Goal: Communication & Community: Answer question/provide support

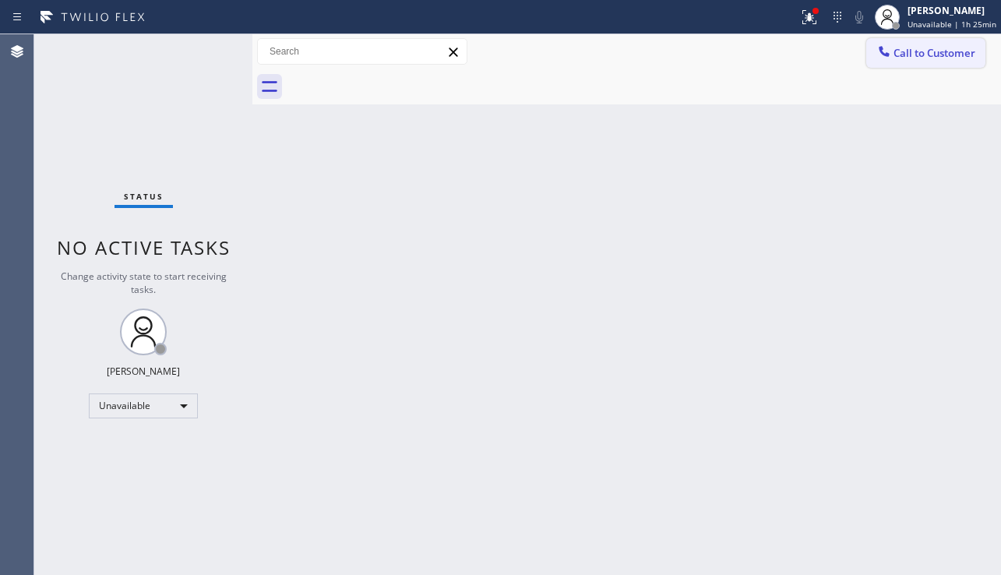
click at [908, 61] on button "Call to Customer" at bounding box center [925, 53] width 119 height 30
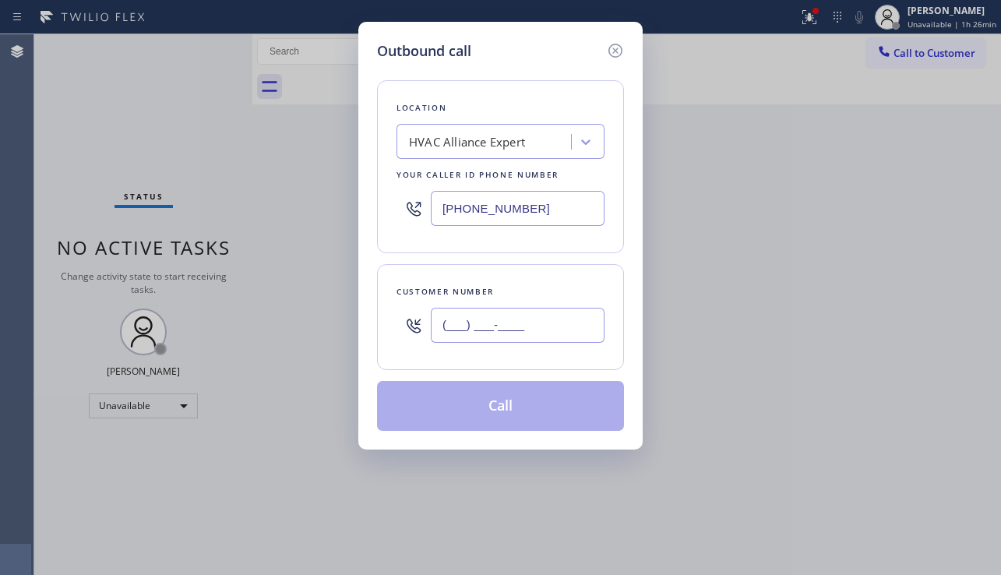
click at [487, 330] on input "(___) ___-____" at bounding box center [518, 325] width 174 height 35
paste input "714) 684-9017"
type input "[PHONE_NUMBER]"
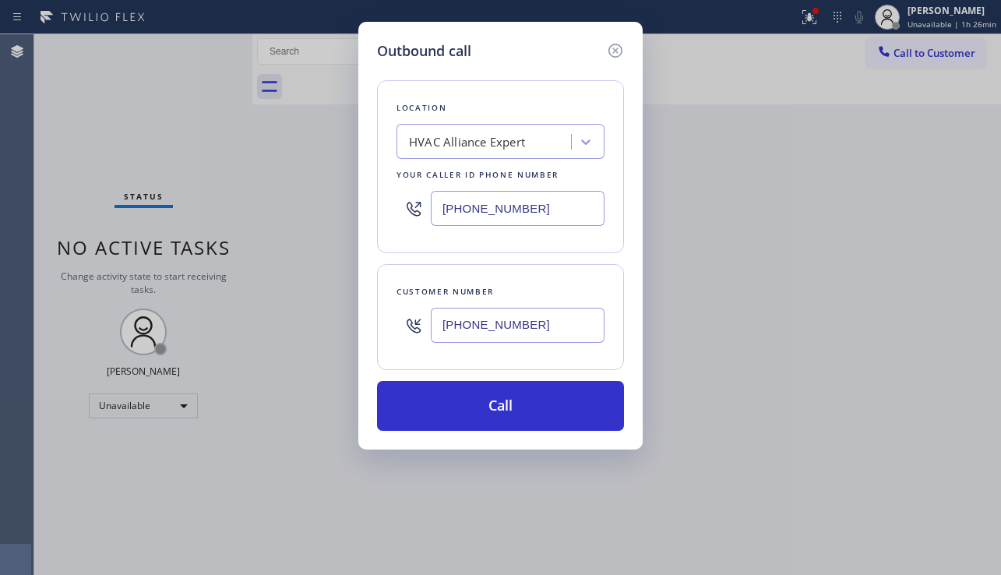
drag, startPoint x: 537, startPoint y: 204, endPoint x: 428, endPoint y: 243, distance: 115.8
click at [428, 243] on div "Location HVAC Alliance Expert Your caller id phone number [PHONE_NUMBER]" at bounding box center [500, 166] width 247 height 173
paste input "714) 509-5190"
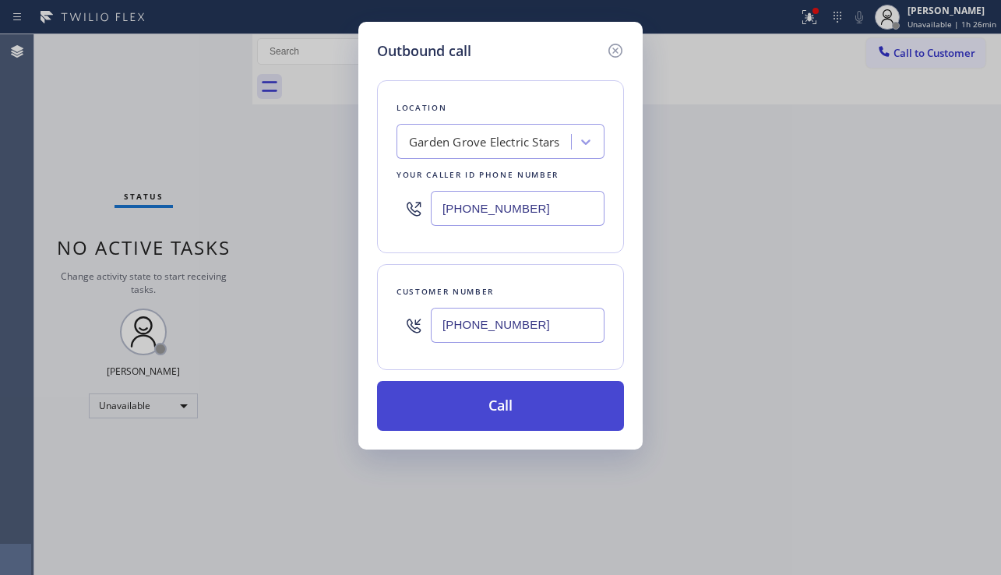
type input "[PHONE_NUMBER]"
click at [492, 417] on button "Call" at bounding box center [500, 406] width 247 height 50
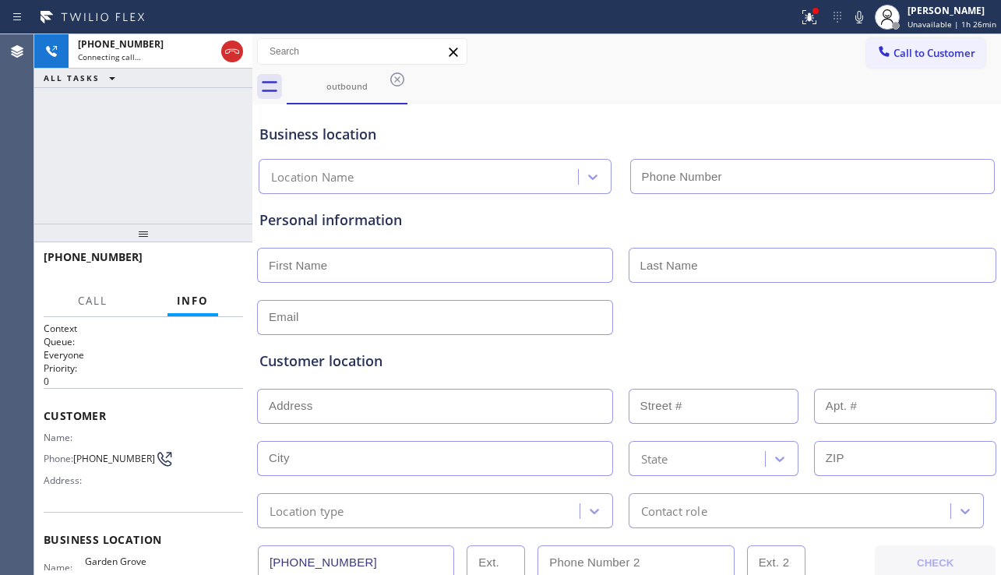
type input "[PHONE_NUMBER]"
click at [899, 352] on div "Customer location" at bounding box center [626, 360] width 734 height 21
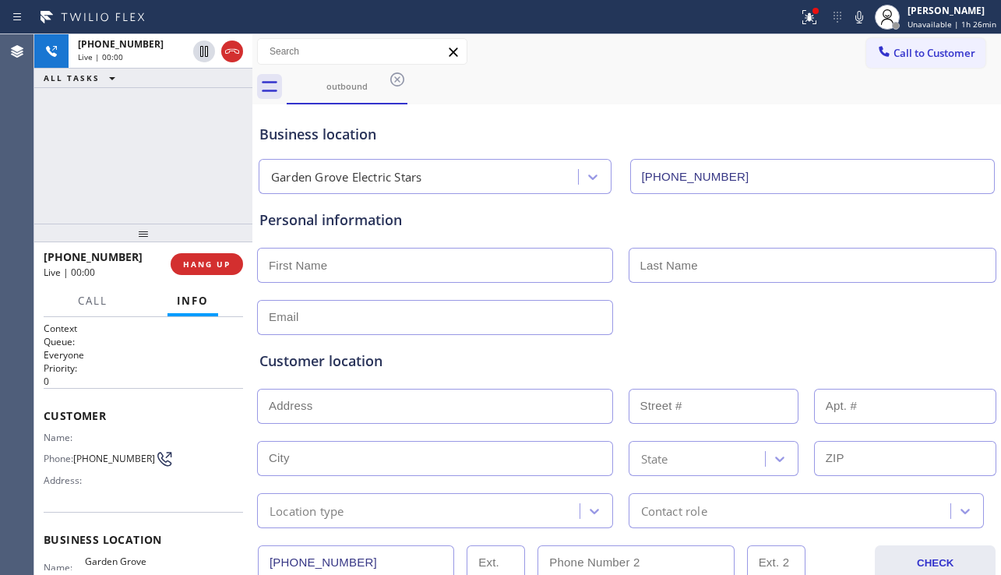
click at [881, 335] on div "Customer location >> ADD NEW ADDRESS << + NEW ADDRESS State Location type Conta…" at bounding box center [626, 431] width 741 height 193
click at [413, 568] on input "[PHONE_NUMBER]" at bounding box center [356, 562] width 196 height 35
click at [431, 350] on div "Customer location" at bounding box center [626, 360] width 734 height 21
click at [220, 266] on span "HANG UP" at bounding box center [207, 264] width 48 height 11
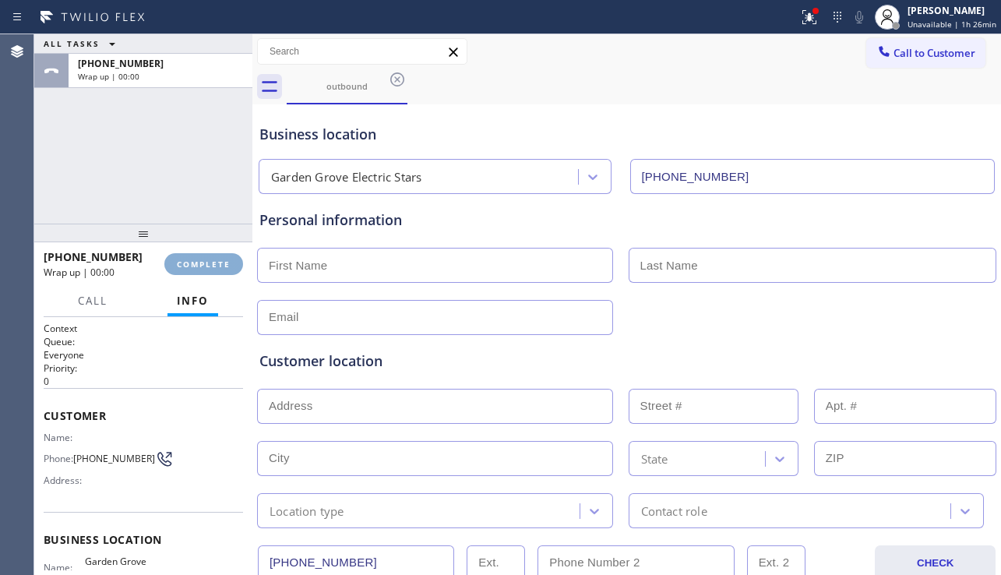
click at [220, 266] on span "COMPLETE" at bounding box center [204, 264] width 54 height 11
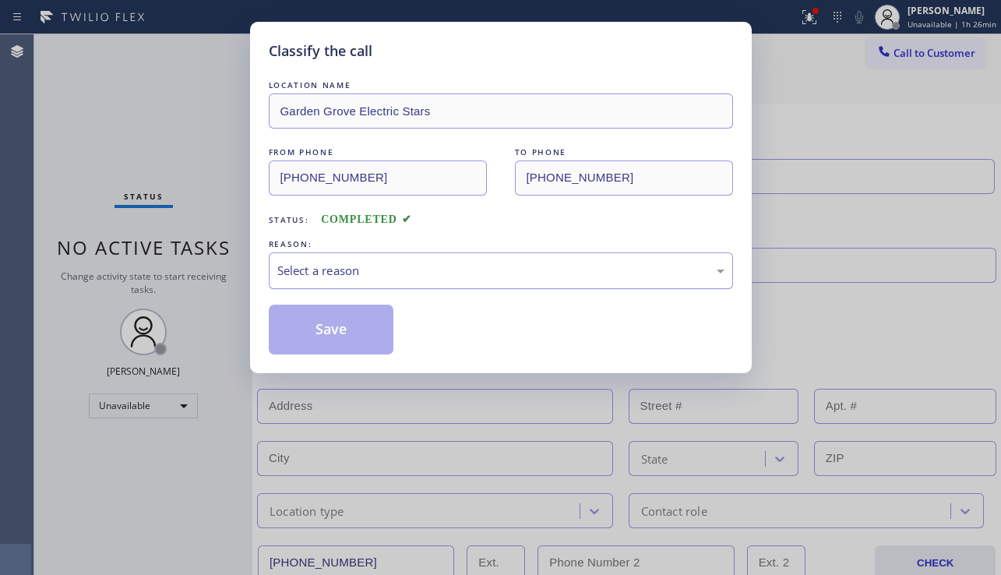
click at [456, 270] on div "Select a reason" at bounding box center [500, 271] width 447 height 18
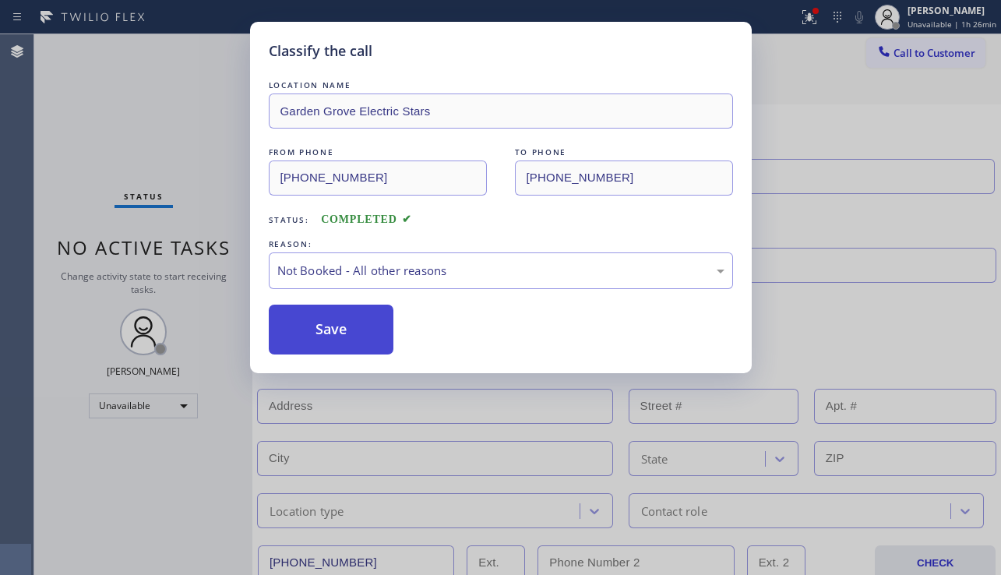
click at [311, 333] on button "Save" at bounding box center [331, 329] width 125 height 50
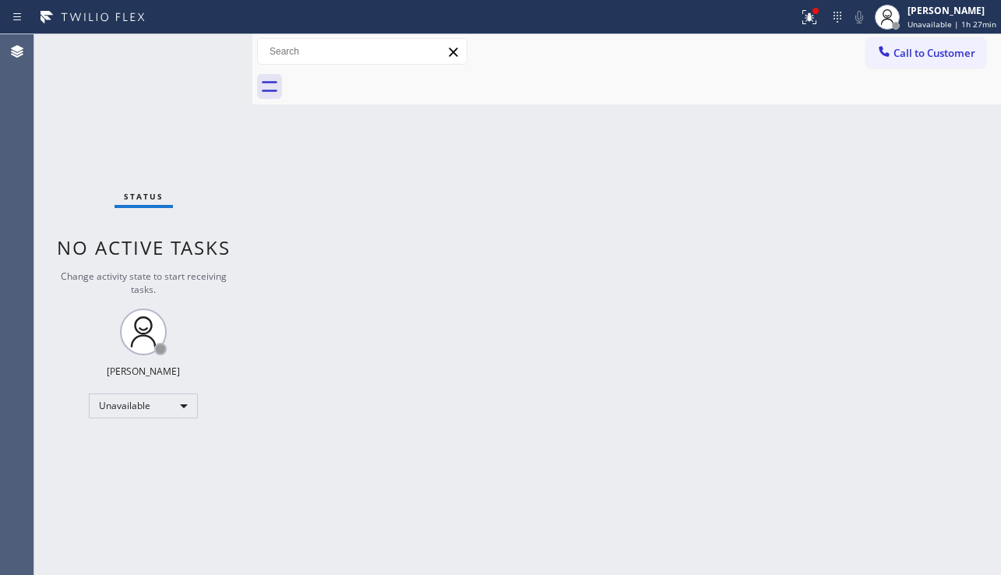
click at [938, 440] on div "Back to Dashboard Change Sender ID Customers Technicians Select a contact Outbo…" at bounding box center [626, 304] width 748 height 540
click at [127, 515] on div "Status No active tasks Change activity state to start receiving tasks. [PERSON_…" at bounding box center [143, 304] width 218 height 540
click at [419, 506] on div "Back to Dashboard Change Sender ID Customers Technicians Select a contact Outbo…" at bounding box center [626, 304] width 748 height 540
click at [681, 224] on div "Back to Dashboard Change Sender ID Customers Technicians Select a contact Outbo…" at bounding box center [626, 304] width 748 height 540
click at [800, 22] on icon at bounding box center [809, 17] width 19 height 19
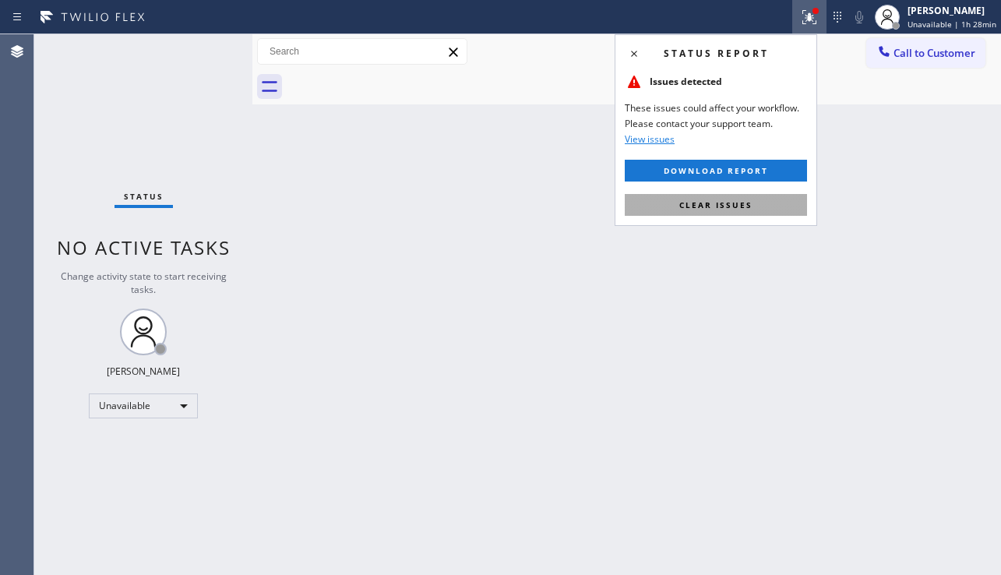
click at [698, 202] on span "Clear issues" at bounding box center [715, 204] width 73 height 11
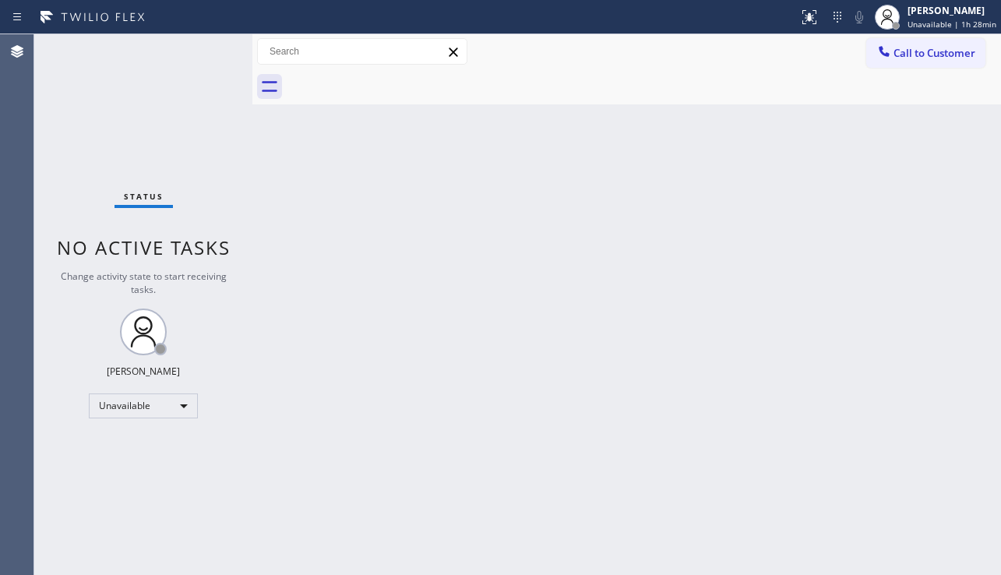
click at [693, 227] on div "Back to Dashboard Change Sender ID Customers Technicians Select a contact Outbo…" at bounding box center [626, 304] width 748 height 540
click at [910, 430] on div "Back to Dashboard Change Sender ID Customers Technicians Select a contact Outbo…" at bounding box center [626, 304] width 748 height 540
click at [730, 420] on div "Back to Dashboard Change Sender ID Customers Technicians Select a contact Outbo…" at bounding box center [626, 304] width 748 height 540
click at [729, 417] on div "Back to Dashboard Change Sender ID Customers Technicians Select a contact Outbo…" at bounding box center [626, 304] width 748 height 540
click at [677, 406] on div "Back to Dashboard Change Sender ID Customers Technicians Select a contact Outbo…" at bounding box center [626, 304] width 748 height 540
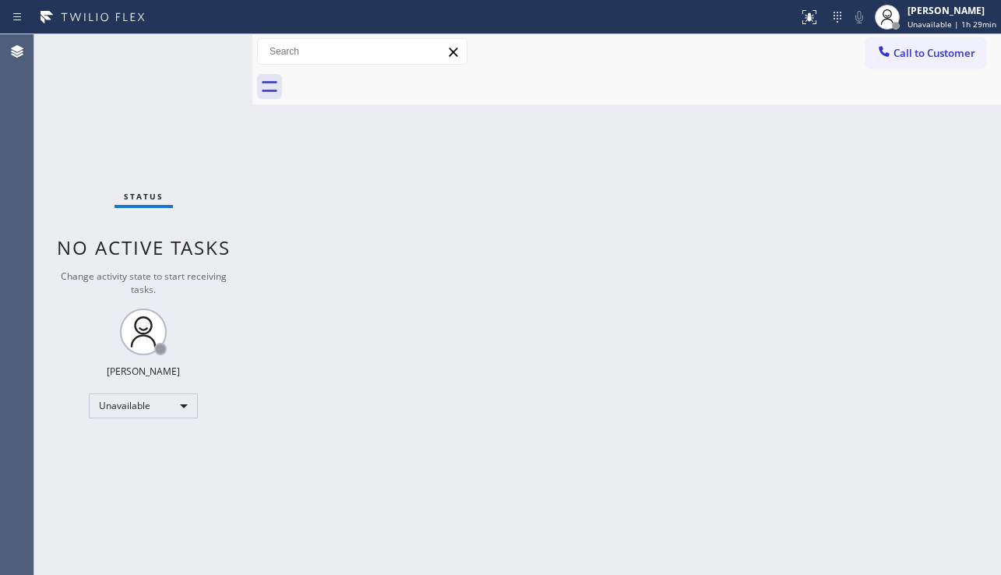
click at [677, 406] on div "Back to Dashboard Change Sender ID Customers Technicians Select a contact Outbo…" at bounding box center [626, 304] width 748 height 540
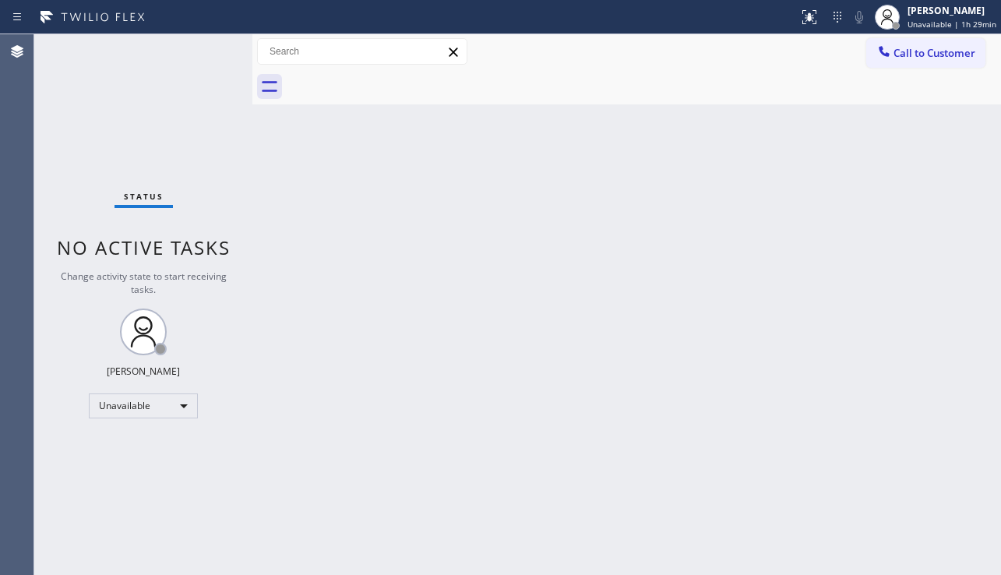
click at [512, 401] on div "Back to Dashboard Change Sender ID Customers Technicians Select a contact Outbo…" at bounding box center [626, 304] width 748 height 540
click at [512, 398] on div "Back to Dashboard Change Sender ID Customers Technicians Select a contact Outbo…" at bounding box center [626, 304] width 748 height 540
click at [512, 396] on div "Back to Dashboard Change Sender ID Customers Technicians Select a contact Outbo…" at bounding box center [626, 304] width 748 height 540
click at [515, 396] on div "Back to Dashboard Change Sender ID Customers Technicians Select a contact Outbo…" at bounding box center [626, 304] width 748 height 540
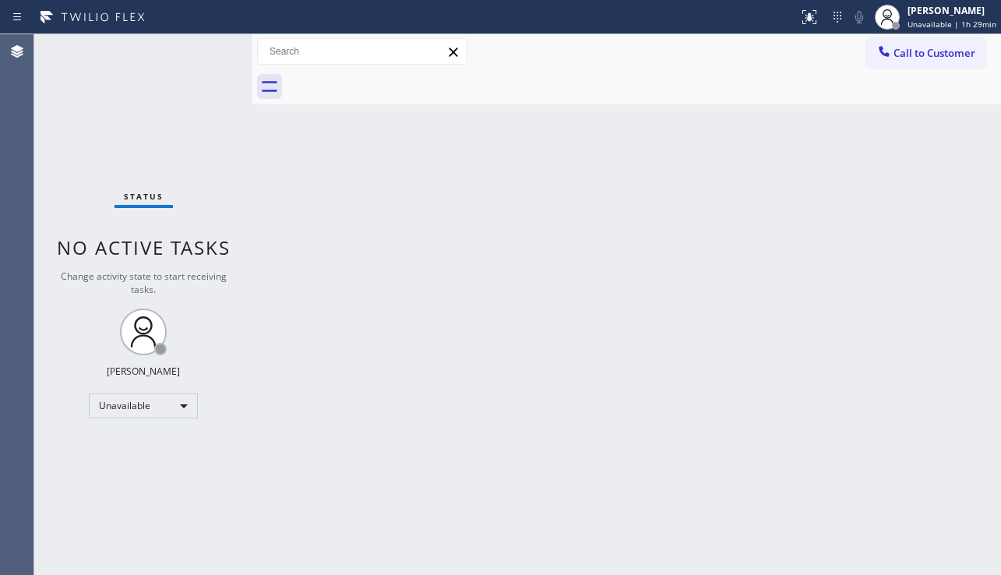
click at [519, 394] on div "Back to Dashboard Change Sender ID Customers Technicians Select a contact Outbo…" at bounding box center [626, 304] width 748 height 540
click at [891, 423] on div "Back to Dashboard Change Sender ID Customers Technicians Select a contact Outbo…" at bounding box center [626, 304] width 748 height 540
click at [385, 417] on div "Back to Dashboard Change Sender ID Customers Technicians Select a contact Outbo…" at bounding box center [626, 304] width 748 height 540
click at [882, 333] on div "Back to Dashboard Change Sender ID Customers Technicians Select a contact Outbo…" at bounding box center [626, 304] width 748 height 540
click at [118, 498] on div "Status No active tasks Change activity state to start receiving tasks. [PERSON_…" at bounding box center [143, 304] width 218 height 540
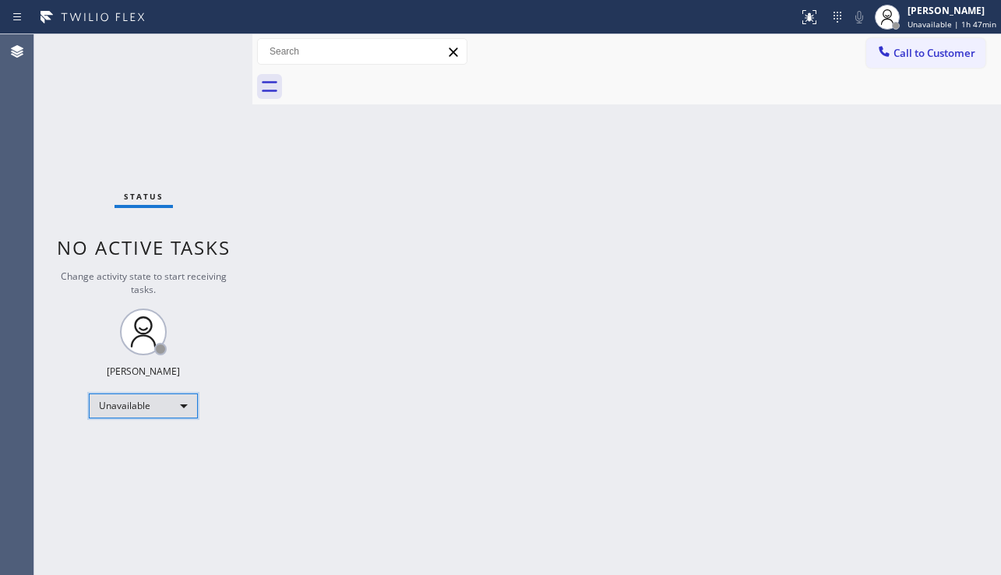
click at [153, 393] on div "Unavailable" at bounding box center [143, 405] width 109 height 25
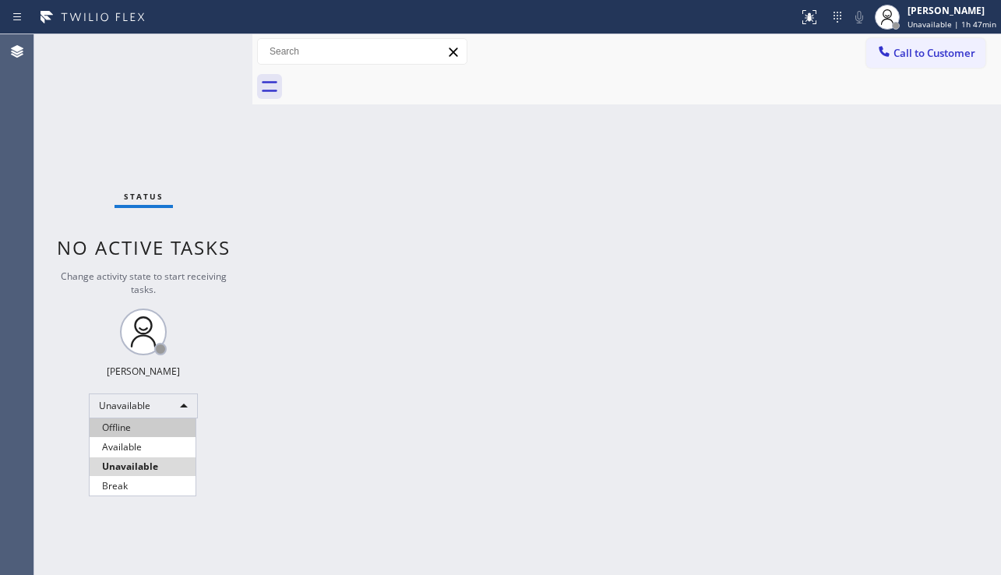
click at [147, 431] on li "Offline" at bounding box center [143, 427] width 106 height 19
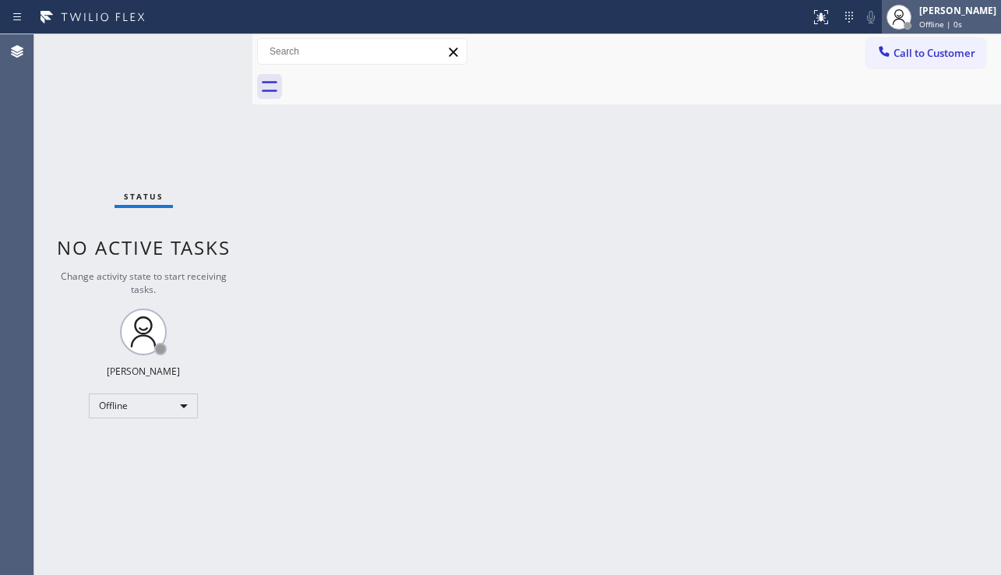
click at [953, 14] on div "[PERSON_NAME]" at bounding box center [957, 10] width 77 height 13
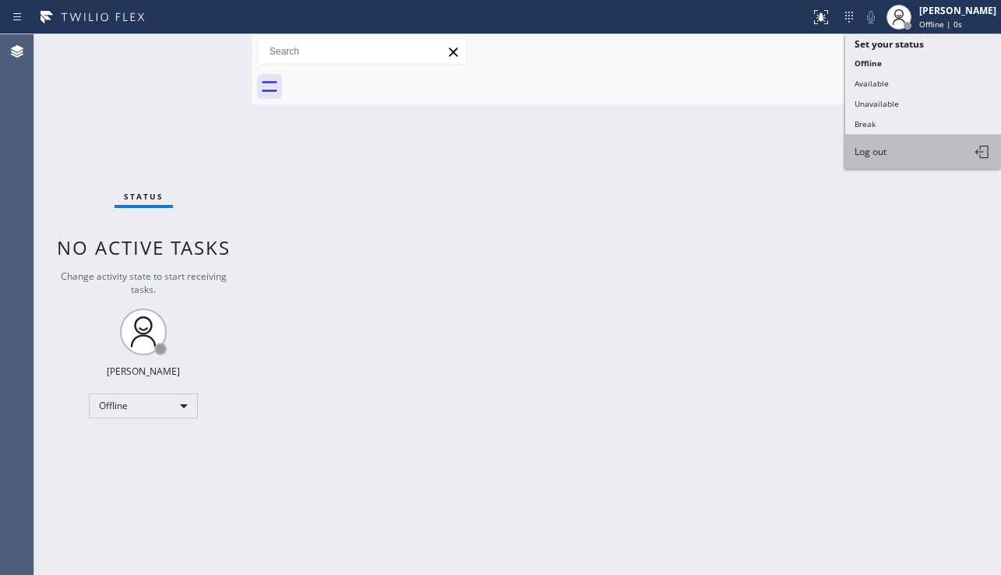
click at [926, 151] on button "Log out" at bounding box center [923, 152] width 156 height 34
